Goal: Check status: Check status

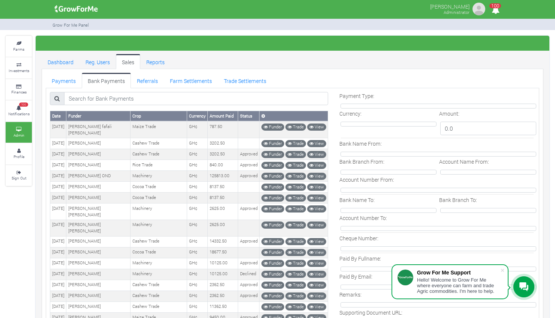
click at [67, 83] on link "Payments" at bounding box center [64, 80] width 36 height 15
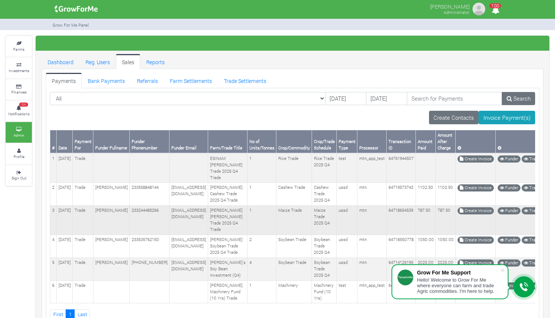
click at [312, 231] on td "Maize Trade 2025 Q4" at bounding box center [324, 219] width 25 height 29
click at [244, 79] on link "Trade Settlements" at bounding box center [245, 80] width 54 height 15
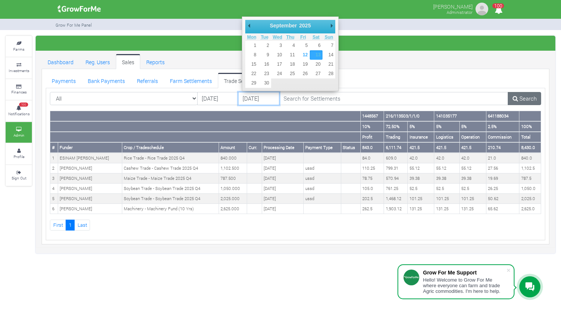
click at [251, 96] on input "[DATE]" at bounding box center [258, 99] width 41 height 14
type input "[DATE]"
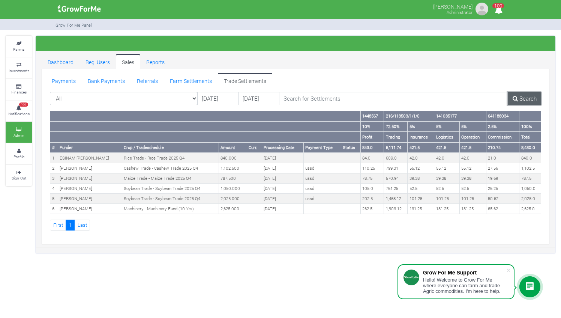
click at [520, 100] on link "Search" at bounding box center [524, 99] width 33 height 14
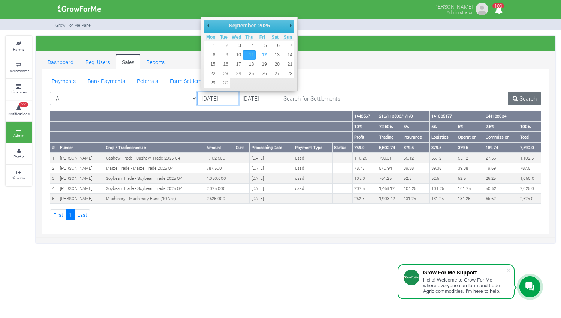
click at [209, 95] on input "[DATE]" at bounding box center [217, 99] width 41 height 14
type input "01/09/2025"
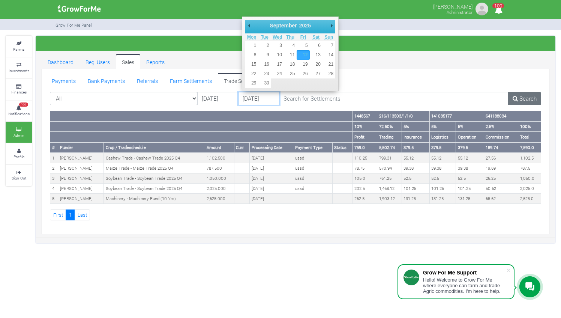
click at [250, 97] on input "[DATE]" at bounding box center [258, 99] width 41 height 14
type input "[DATE]"
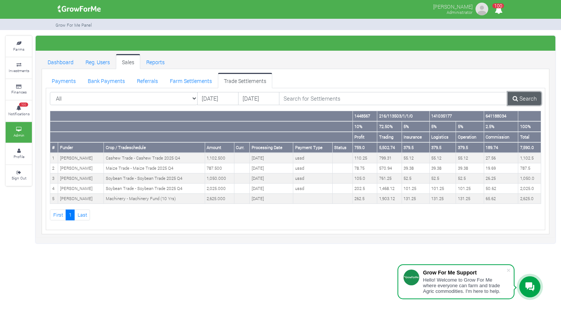
click at [527, 99] on link "Search" at bounding box center [524, 99] width 33 height 14
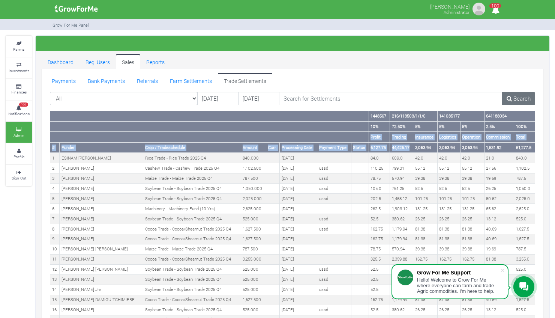
drag, startPoint x: 406, startPoint y: 141, endPoint x: 350, endPoint y: 133, distance: 56.8
click at [350, 133] on thead "1448567 216/113503/1/1/0 141035177 641188034 10% 5%" at bounding box center [292, 132] width 485 height 42
click at [350, 133] on th at bounding box center [209, 137] width 319 height 11
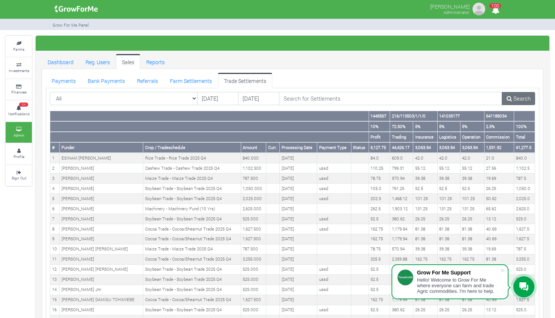
click at [342, 123] on th at bounding box center [209, 126] width 319 height 11
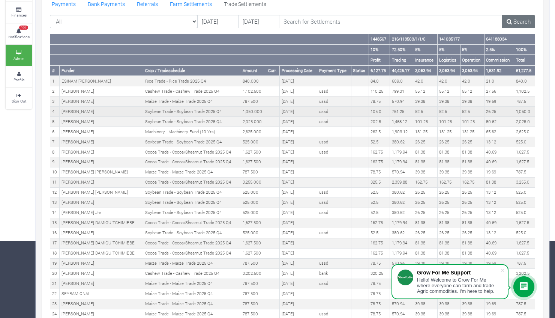
scroll to position [76, 0]
